Goal: Transaction & Acquisition: Purchase product/service

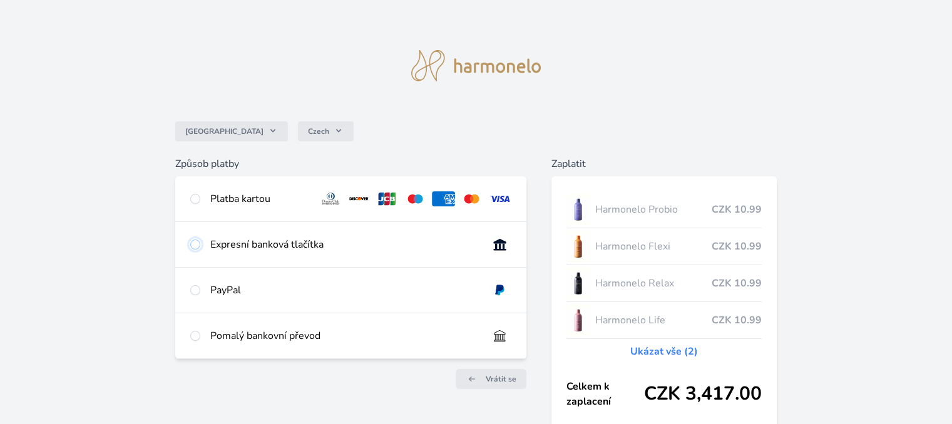
click at [195, 243] on input "radio" at bounding box center [195, 245] width 10 height 10
radio input "true"
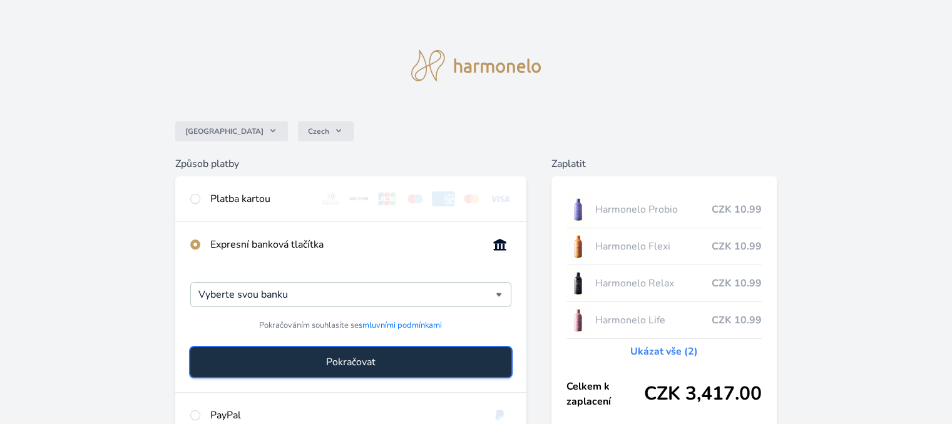
click at [248, 361] on button "Pokračovat" at bounding box center [350, 362] width 320 height 30
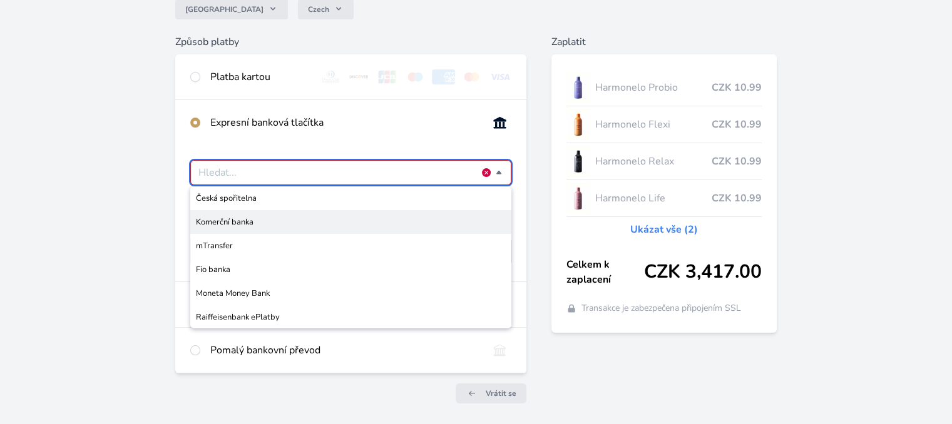
scroll to position [125, 0]
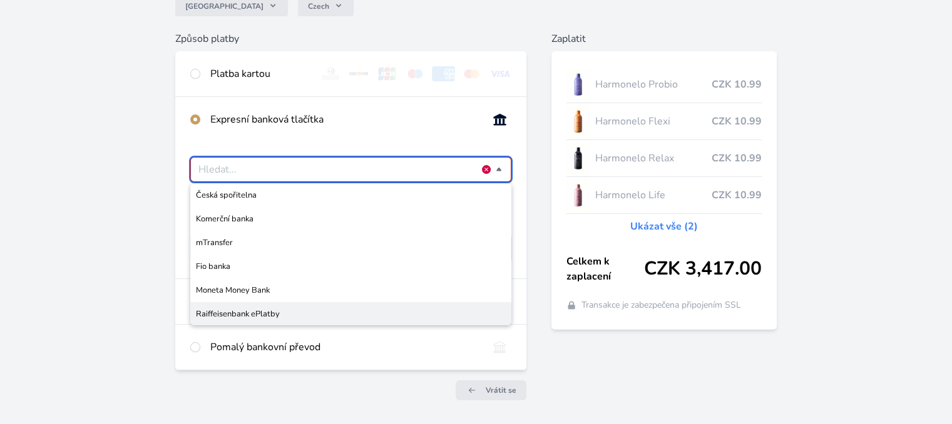
click at [258, 311] on span "Raiffeisenbank ePlatby" at bounding box center [350, 314] width 309 height 13
type input "Raiffeisenbank ePlatby"
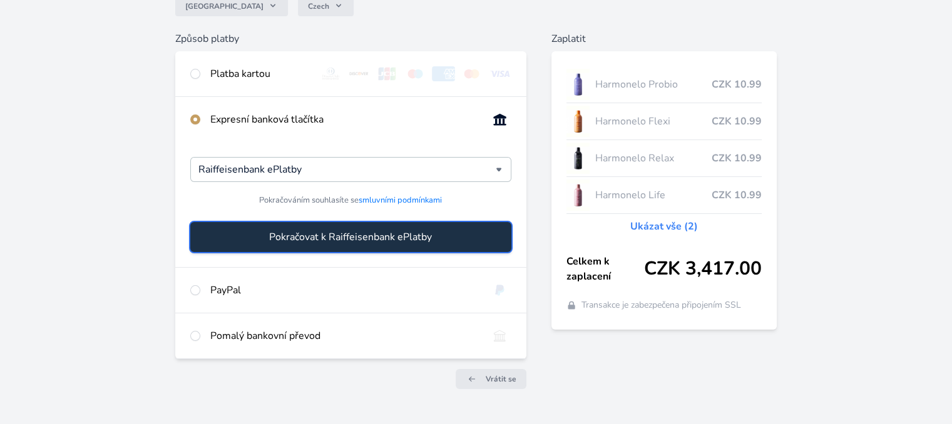
click at [288, 243] on span "Pokračovat k Raiffeisenbank ePlatby" at bounding box center [350, 237] width 163 height 15
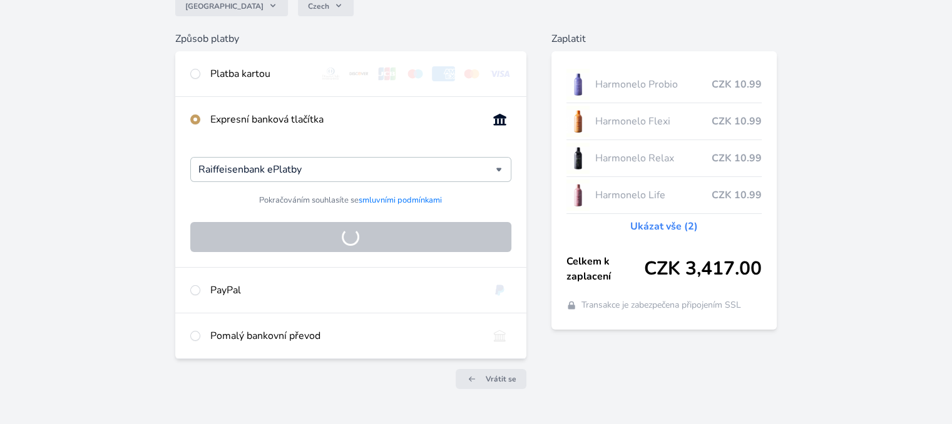
scroll to position [85, 0]
